Goal: Check status

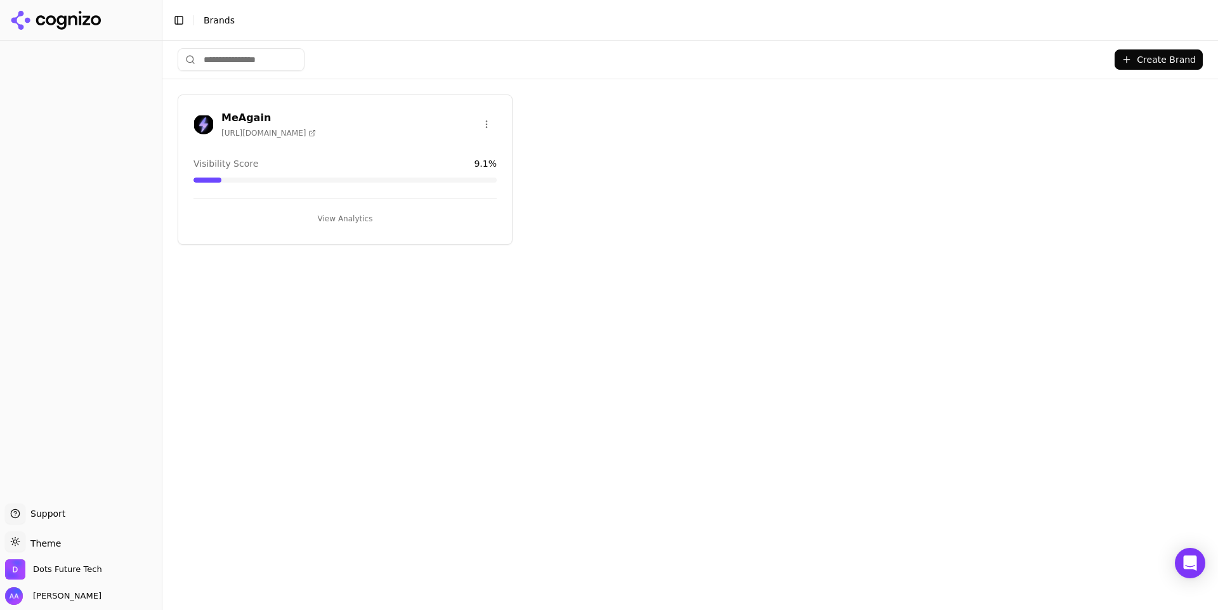
click at [401, 137] on div "MeAgain [URL][DOMAIN_NAME]" at bounding box center [345, 126] width 334 height 32
click at [238, 116] on h3 "MeAgain" at bounding box center [268, 117] width 95 height 15
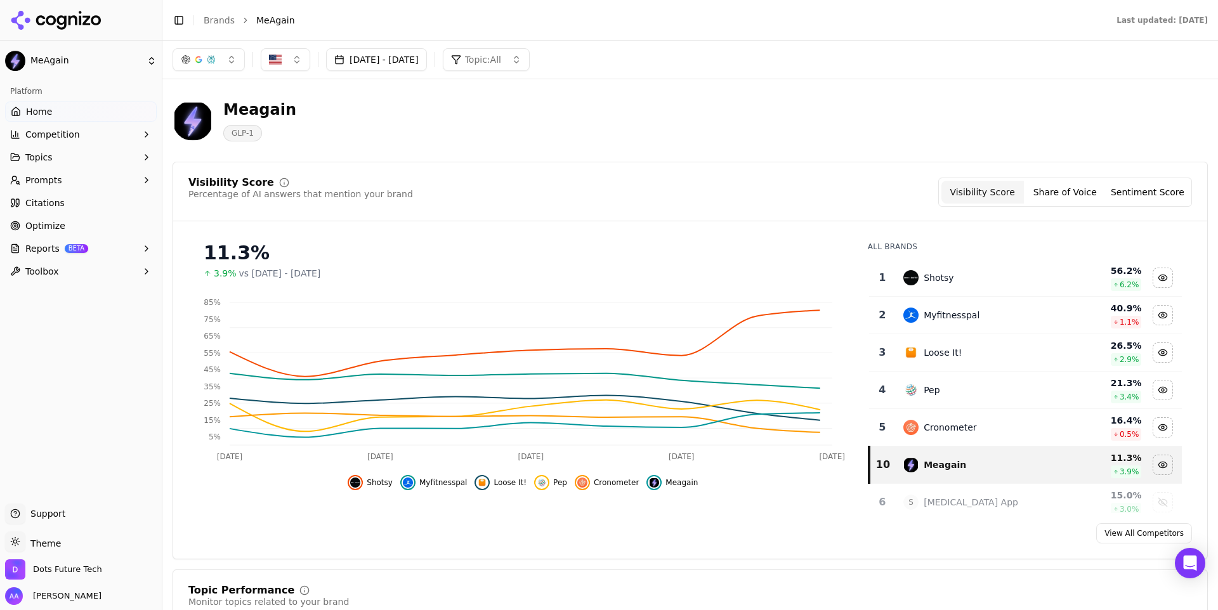
click at [384, 484] on span "Shotsy" at bounding box center [380, 483] width 26 height 10
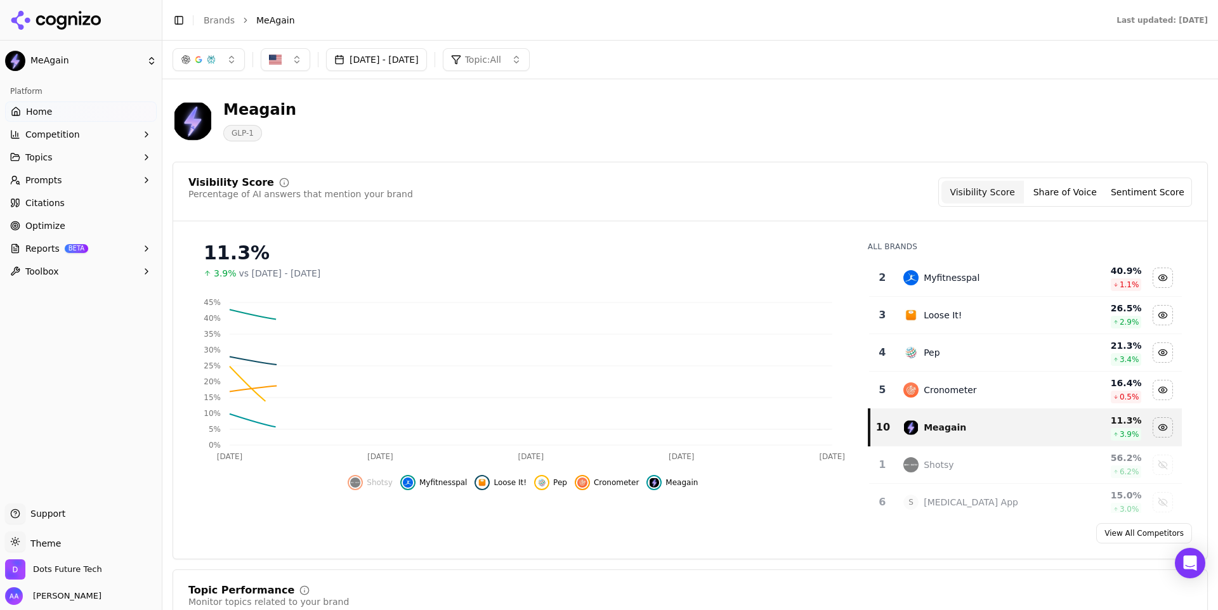
click at [459, 483] on span "Myfitnesspal" at bounding box center [443, 483] width 48 height 10
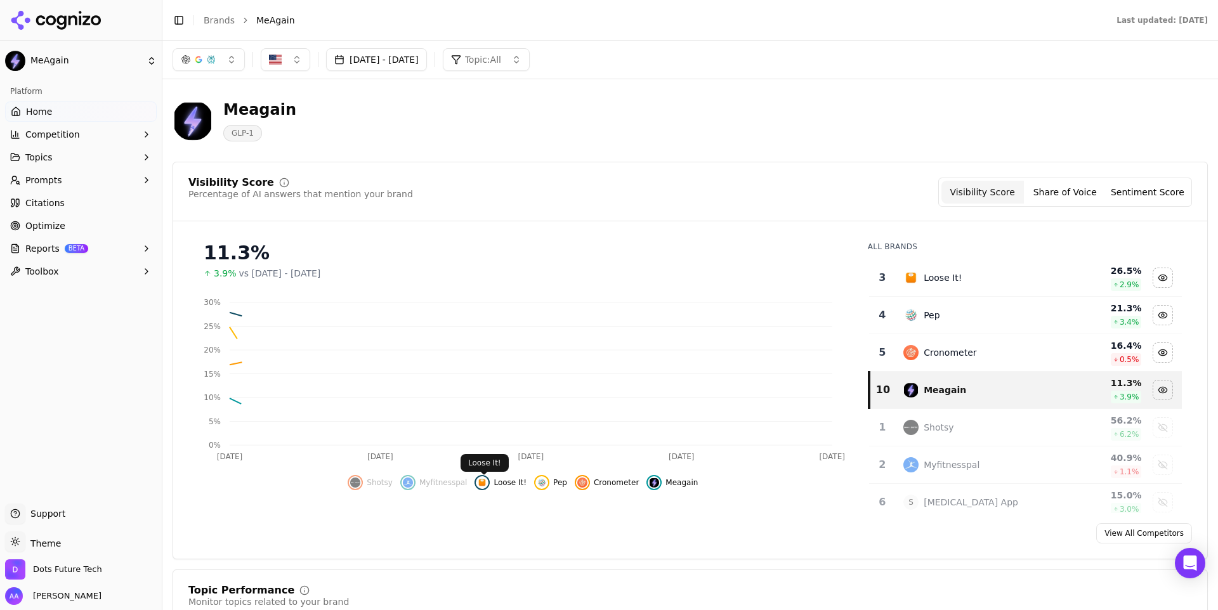
click at [521, 483] on span "Loose It!" at bounding box center [510, 483] width 33 height 10
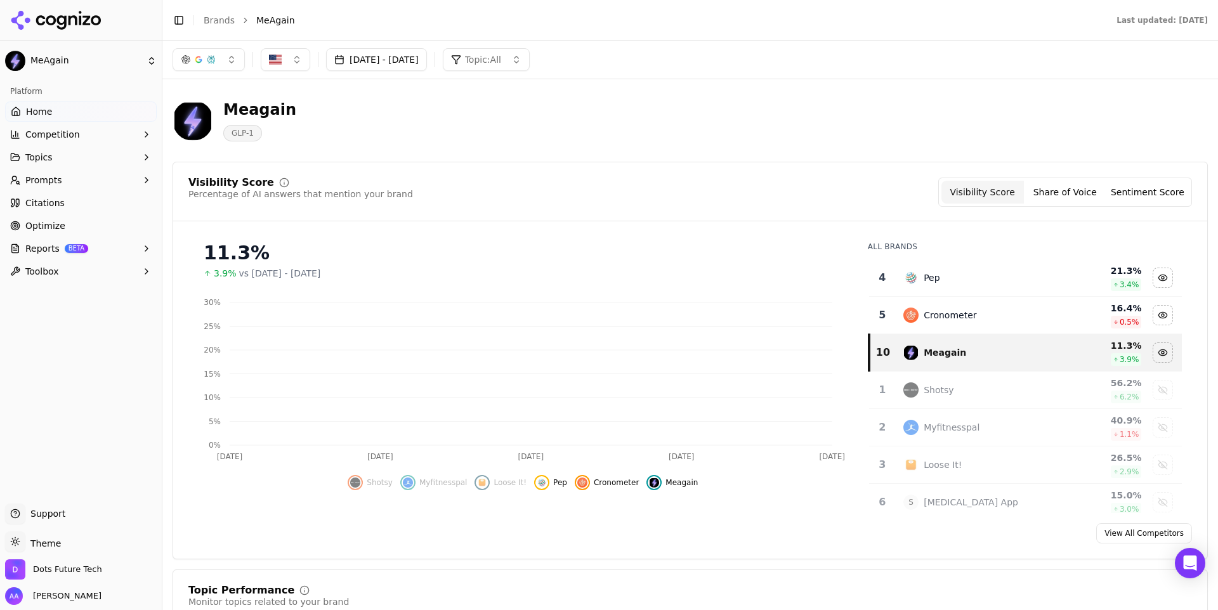
click at [553, 483] on span "Pep" at bounding box center [560, 483] width 14 height 10
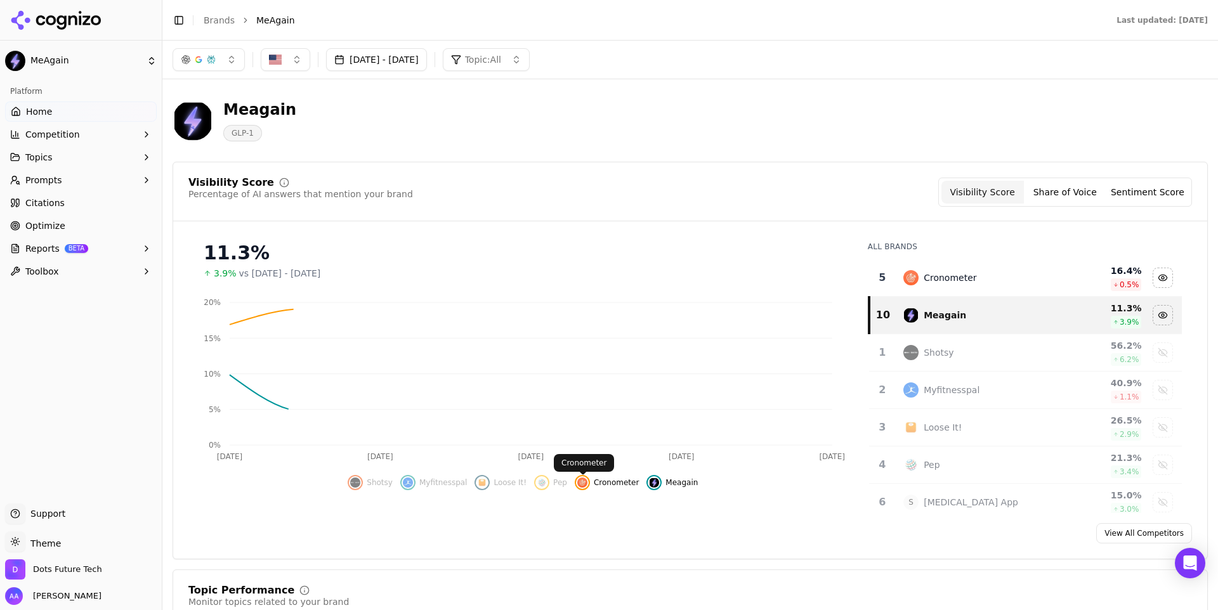
click at [603, 485] on span "Cronometer" at bounding box center [616, 483] width 45 height 10
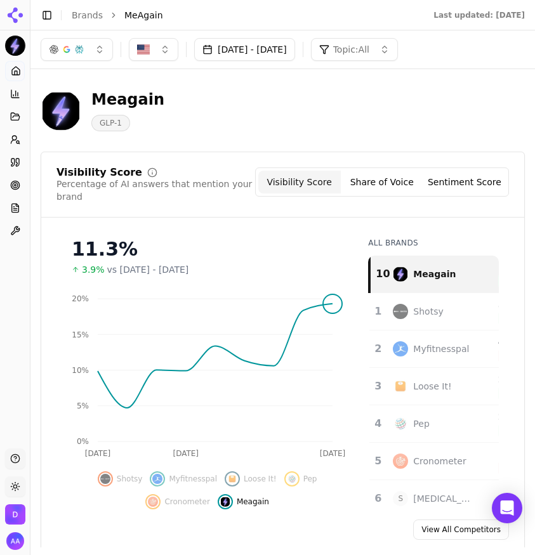
click at [232, 357] on icon "[DATE] Sep [DATE] 0% 5% 10% 15% 20%" at bounding box center [206, 375] width 301 height 178
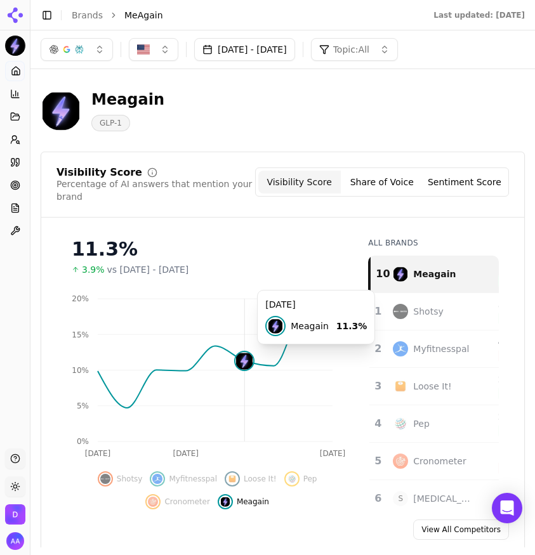
click at [405, 213] on div "Visibility Score Percentage of AI answers that mention your brand Visibility Sc…" at bounding box center [283, 354] width 484 height 404
